Goal: Information Seeking & Learning: Understand process/instructions

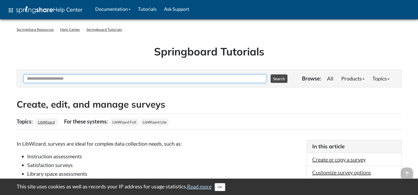
click at [61, 77] on input "Ask Another Question" at bounding box center [144, 78] width 243 height 8
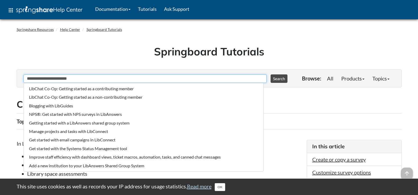
type input "**********"
click at [270, 74] on button "Search" at bounding box center [278, 78] width 17 height 8
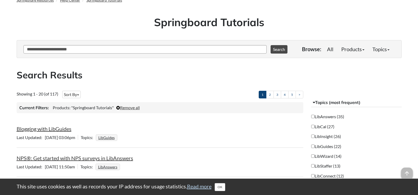
scroll to position [88, 0]
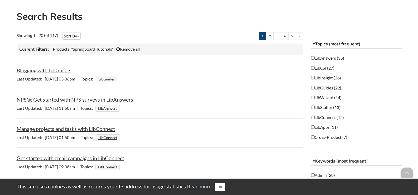
click at [326, 97] on label "LibWizard (14)" at bounding box center [326, 98] width 30 height 6
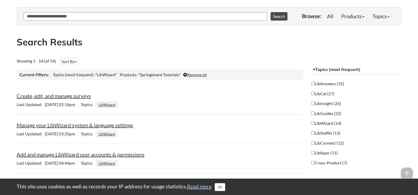
scroll to position [61, 0]
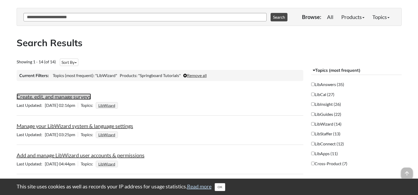
click at [60, 94] on link "Create, edit, and manage surveys" at bounding box center [54, 96] width 74 height 6
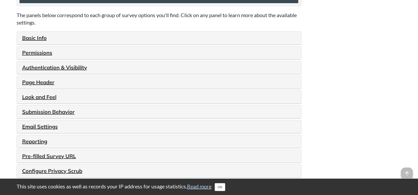
scroll to position [641, 0]
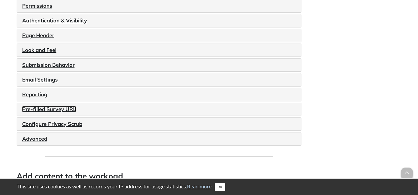
click at [52, 108] on link "Pre-filled Survey URL" at bounding box center [49, 109] width 54 height 7
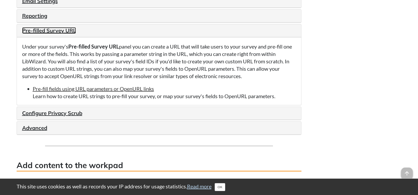
scroll to position [721, 0]
click at [38, 127] on link "Advanced" at bounding box center [34, 127] width 25 height 7
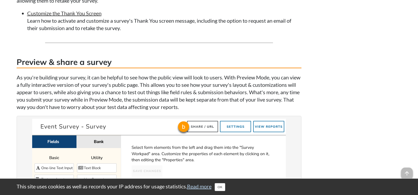
scroll to position [1687, 0]
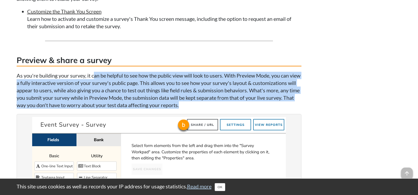
drag, startPoint x: 95, startPoint y: 76, endPoint x: 276, endPoint y: 105, distance: 183.2
click at [300, 106] on p "As you're building your survey, it can be helpful to see how the public view wi…" at bounding box center [159, 90] width 285 height 37
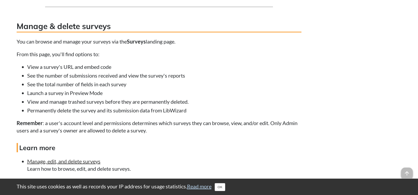
scroll to position [2267, 0]
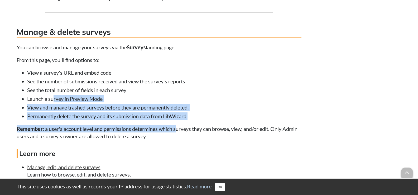
drag, startPoint x: 52, startPoint y: 100, endPoint x: 177, endPoint y: 126, distance: 126.8
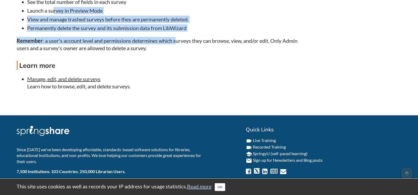
scroll to position [2361, 0]
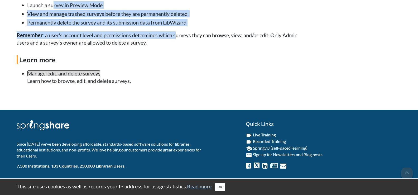
click at [83, 76] on link "Manage, edit, and delete surveys" at bounding box center [63, 73] width 73 height 6
